Goal: Task Accomplishment & Management: Complete application form

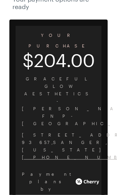
scroll to position [63, 0]
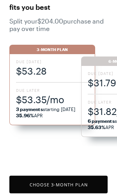
scroll to position [647, 0]
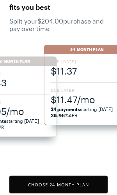
click at [76, 104] on span "$11.47/mo" at bounding box center [87, 99] width 73 height 13
click at [99, 107] on span "24 payments starting [DATE] 35.96% APR" at bounding box center [87, 112] width 73 height 13
click at [83, 193] on button "Choose 24 -Month Plan" at bounding box center [58, 184] width 99 height 18
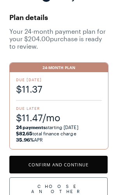
scroll to position [30, 0]
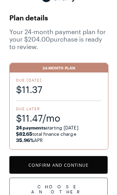
click at [94, 167] on button "Confirm and Continue" at bounding box center [58, 165] width 99 height 18
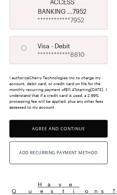
click at [27, 54] on input "A" at bounding box center [23, 47] width 13 height 13
radio input "true"
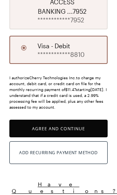
click at [89, 137] on button "Agree and Continue" at bounding box center [58, 128] width 99 height 18
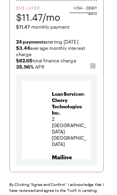
scroll to position [169, 0]
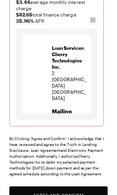
click at [73, 194] on button "Agree and Confirm" at bounding box center [58, 195] width 99 height 18
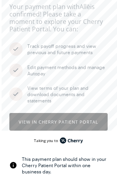
scroll to position [42, 0]
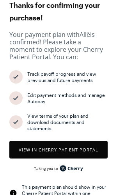
click at [90, 150] on button "View in Cherry patient portal" at bounding box center [58, 150] width 99 height 18
